Goal: Communication & Community: Answer question/provide support

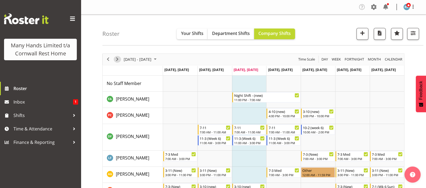
click at [118, 58] on span "Next" at bounding box center [117, 59] width 6 height 7
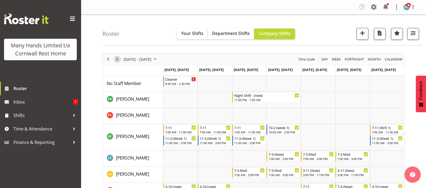
click at [118, 58] on span "Next" at bounding box center [117, 59] width 6 height 7
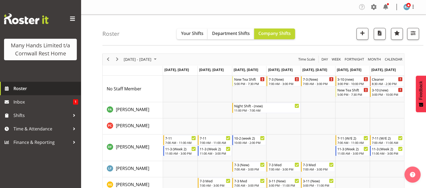
click at [19, 88] on span "Roster" at bounding box center [45, 89] width 65 height 8
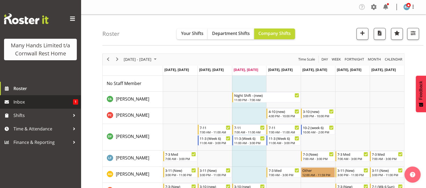
click at [16, 103] on span "Inbox" at bounding box center [43, 102] width 60 height 8
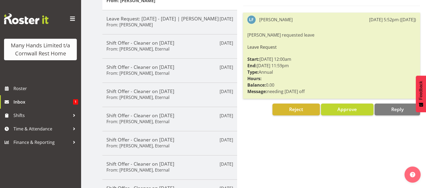
scroll to position [91, 0]
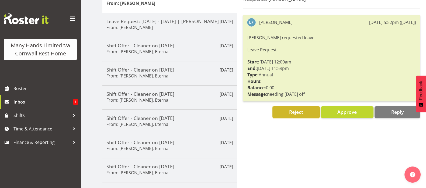
click at [296, 111] on span "Reject" at bounding box center [296, 112] width 14 height 6
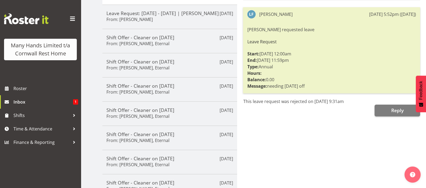
scroll to position [124, 0]
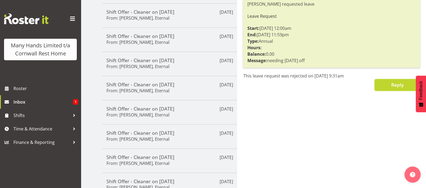
click at [396, 87] on span "Reply" at bounding box center [397, 85] width 12 height 6
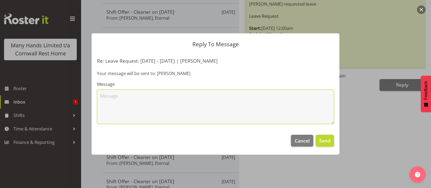
click at [110, 99] on textarea at bounding box center [215, 107] width 237 height 34
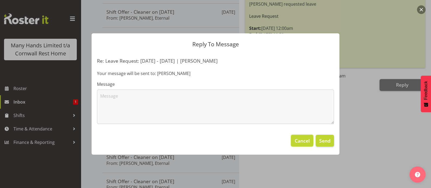
click at [302, 142] on span "Cancel" at bounding box center [302, 140] width 15 height 7
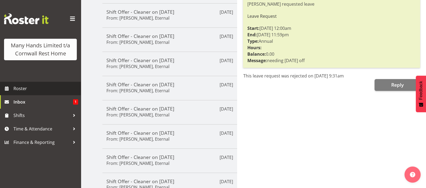
click at [25, 89] on span "Roster" at bounding box center [45, 89] width 65 height 8
